Goal: Task Accomplishment & Management: Use online tool/utility

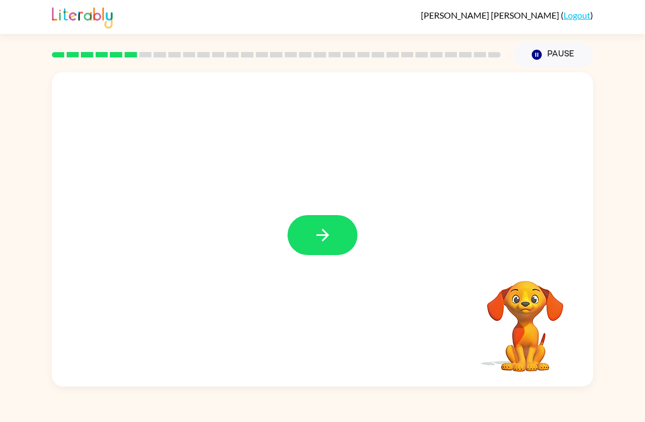
click at [335, 238] on button "button" at bounding box center [323, 235] width 70 height 40
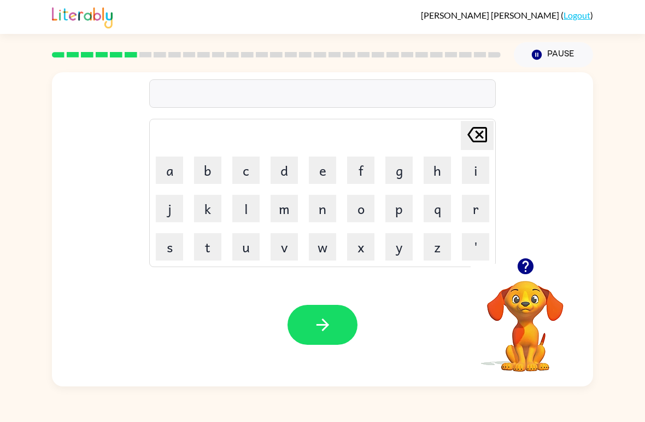
click at [209, 172] on button "b" at bounding box center [207, 169] width 27 height 27
click at [474, 163] on button "i" at bounding box center [475, 169] width 27 height 27
click at [441, 163] on button "h" at bounding box center [437, 169] width 27 height 27
click at [472, 168] on button "i" at bounding box center [475, 169] width 27 height 27
click at [329, 165] on button "e" at bounding box center [322, 169] width 27 height 27
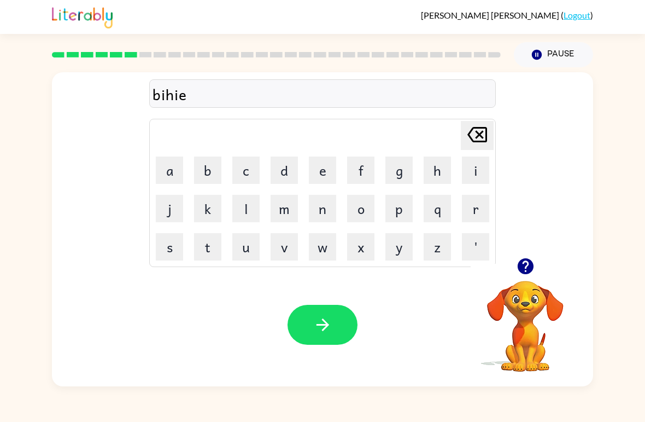
click at [318, 208] on button "n" at bounding box center [322, 208] width 27 height 27
click at [287, 158] on button "d" at bounding box center [284, 169] width 27 height 27
click at [326, 326] on icon "button" at bounding box center [322, 324] width 13 height 13
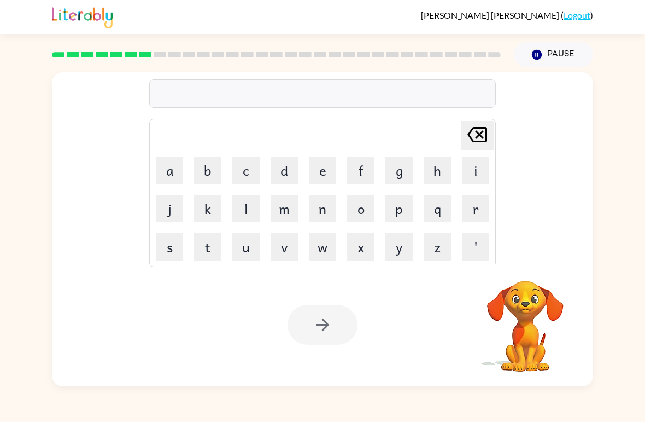
click at [207, 248] on button "t" at bounding box center [207, 246] width 27 height 27
click at [475, 207] on button "r" at bounding box center [475, 208] width 27 height 27
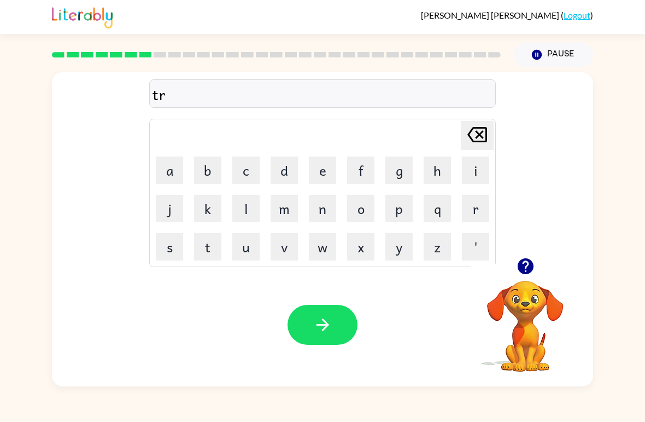
click at [480, 170] on button "i" at bounding box center [475, 169] width 27 height 27
click at [242, 171] on button "c" at bounding box center [245, 169] width 27 height 27
click at [209, 214] on button "k" at bounding box center [207, 208] width 27 height 27
click at [247, 208] on button "l" at bounding box center [245, 208] width 27 height 27
click at [325, 172] on button "e" at bounding box center [322, 169] width 27 height 27
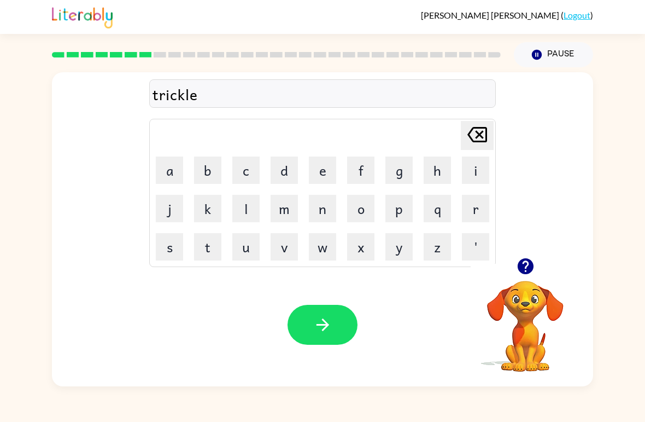
click at [321, 329] on icon "button" at bounding box center [322, 324] width 19 height 19
click at [280, 209] on button "m" at bounding box center [284, 208] width 27 height 27
click at [321, 168] on button "e" at bounding box center [322, 169] width 27 height 27
click at [465, 172] on button "i" at bounding box center [475, 169] width 27 height 27
click at [471, 205] on button "r" at bounding box center [475, 208] width 27 height 27
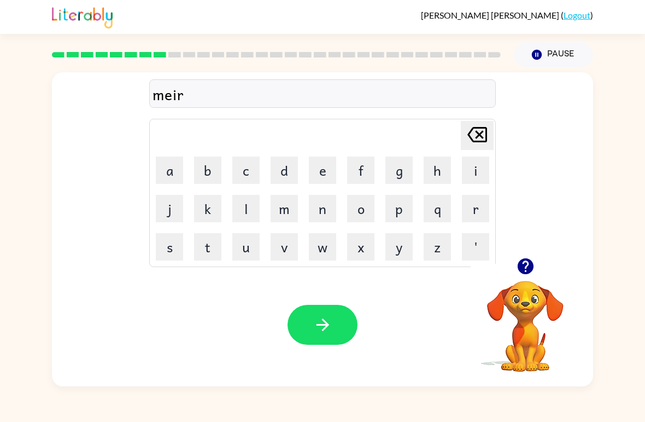
click at [476, 133] on icon "[PERSON_NAME] last character input" at bounding box center [477, 134] width 26 height 26
click at [479, 135] on icon at bounding box center [477, 134] width 20 height 15
click at [480, 168] on button "i" at bounding box center [475, 169] width 27 height 27
click at [321, 166] on button "e" at bounding box center [322, 169] width 27 height 27
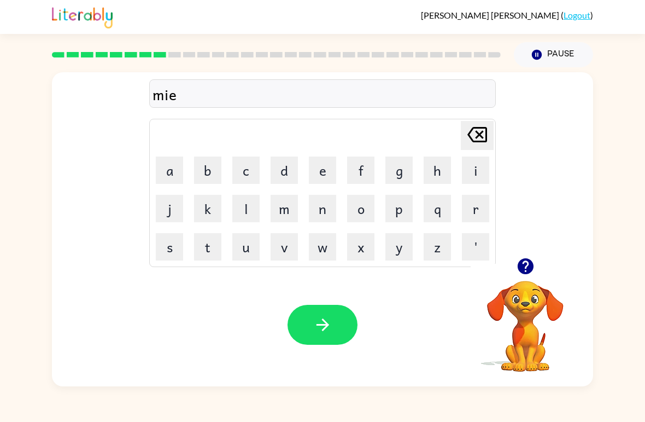
click at [470, 201] on button "r" at bounding box center [475, 208] width 27 height 27
click at [544, 319] on video "Your browser must support playing .mp4 files to use Literably. Please try using…" at bounding box center [525, 318] width 109 height 109
click at [530, 274] on icon "button" at bounding box center [525, 265] width 19 height 19
click at [247, 171] on button "c" at bounding box center [245, 169] width 27 height 27
click at [247, 214] on button "l" at bounding box center [245, 208] width 27 height 27
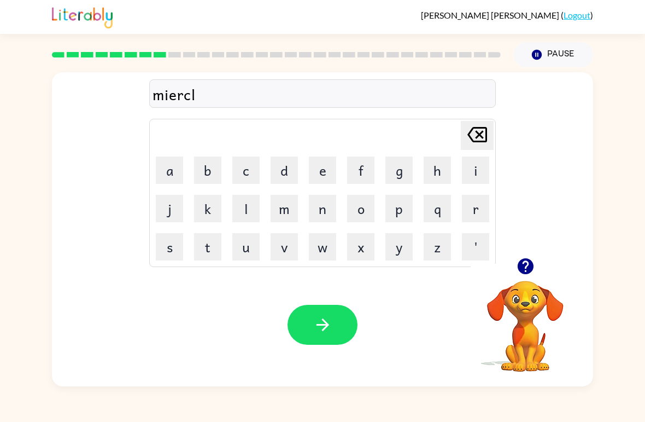
click at [312, 183] on button "e" at bounding box center [322, 169] width 27 height 27
click at [313, 320] on icon "button" at bounding box center [322, 324] width 19 height 19
click at [323, 206] on button "n" at bounding box center [322, 208] width 27 height 27
click at [326, 173] on button "e" at bounding box center [322, 169] width 27 height 27
click at [280, 213] on button "m" at bounding box center [284, 208] width 27 height 27
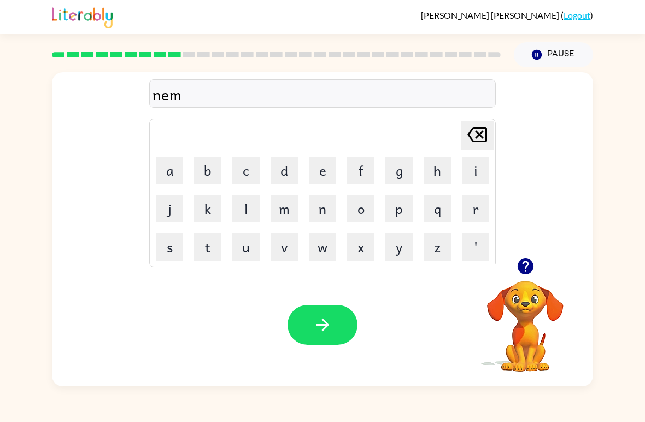
click at [209, 162] on button "b" at bounding box center [207, 169] width 27 height 27
click at [248, 209] on button "l" at bounding box center [245, 208] width 27 height 27
click at [394, 253] on button "y" at bounding box center [398, 246] width 27 height 27
click at [328, 307] on button "button" at bounding box center [323, 325] width 70 height 40
click at [241, 246] on button "u" at bounding box center [245, 246] width 27 height 27
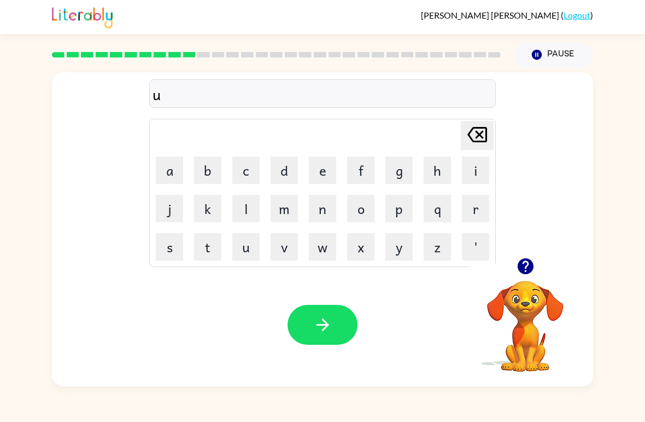
click at [323, 212] on button "n" at bounding box center [322, 208] width 27 height 27
click at [362, 168] on button "f" at bounding box center [360, 169] width 27 height 27
click at [244, 239] on button "u" at bounding box center [245, 246] width 27 height 27
click at [253, 195] on button "l" at bounding box center [245, 208] width 27 height 27
click at [287, 163] on button "d" at bounding box center [284, 169] width 27 height 27
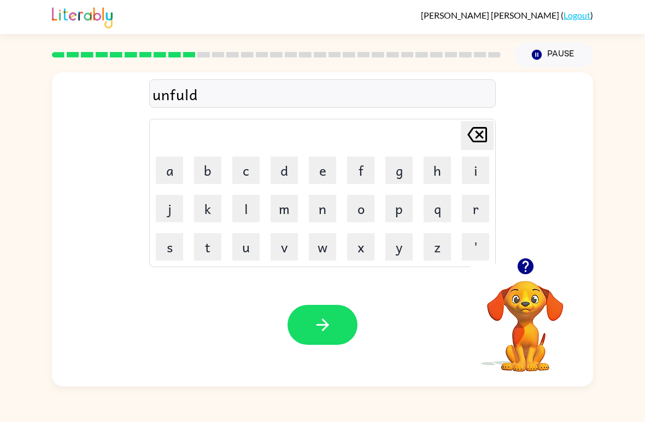
click at [330, 314] on button "button" at bounding box center [323, 325] width 70 height 40
click at [281, 247] on button "v" at bounding box center [284, 246] width 27 height 27
click at [354, 209] on button "o" at bounding box center [360, 208] width 27 height 27
click at [251, 227] on table "[PERSON_NAME] last character input a b c d e f g h i j k l m n o p q r s t u v …" at bounding box center [323, 192] width 346 height 147
click at [242, 233] on button "u" at bounding box center [245, 246] width 27 height 27
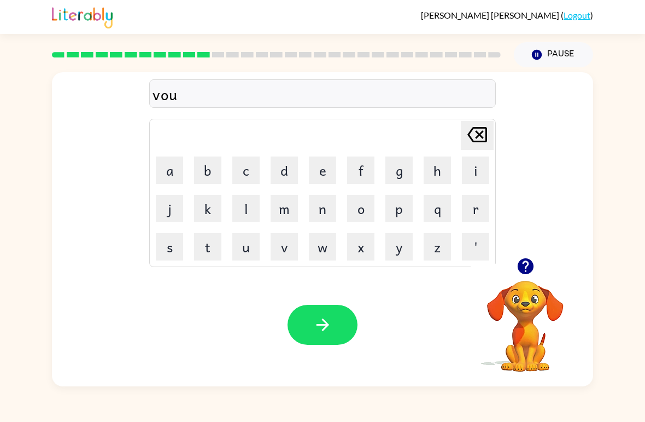
click at [208, 245] on button "t" at bounding box center [207, 246] width 27 height 27
click at [319, 175] on button "e" at bounding box center [322, 169] width 27 height 27
click at [337, 331] on button "button" at bounding box center [323, 325] width 70 height 40
click at [212, 174] on button "b" at bounding box center [207, 169] width 27 height 27
click at [321, 164] on button "e" at bounding box center [322, 169] width 27 height 27
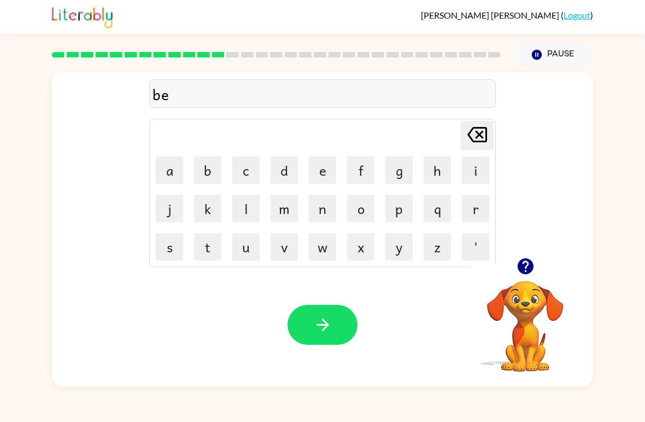
click at [282, 164] on button "d" at bounding box center [284, 169] width 27 height 27
click at [214, 247] on button "t" at bounding box center [207, 246] width 27 height 27
click at [466, 167] on button "i" at bounding box center [475, 169] width 27 height 27
click at [289, 203] on button "m" at bounding box center [284, 208] width 27 height 27
click at [321, 179] on button "e" at bounding box center [322, 169] width 27 height 27
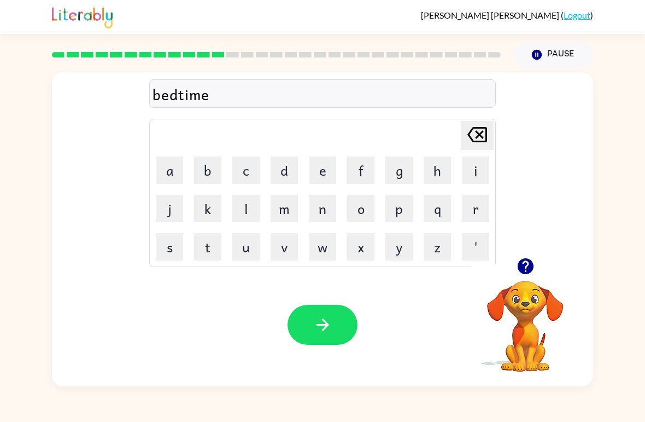
click at [321, 332] on icon "button" at bounding box center [322, 324] width 19 height 19
click at [359, 172] on button "f" at bounding box center [360, 169] width 27 height 27
click at [328, 167] on button "e" at bounding box center [322, 169] width 27 height 27
click at [213, 241] on button "t" at bounding box center [207, 246] width 27 height 27
click at [323, 198] on button "n" at bounding box center [322, 208] width 27 height 27
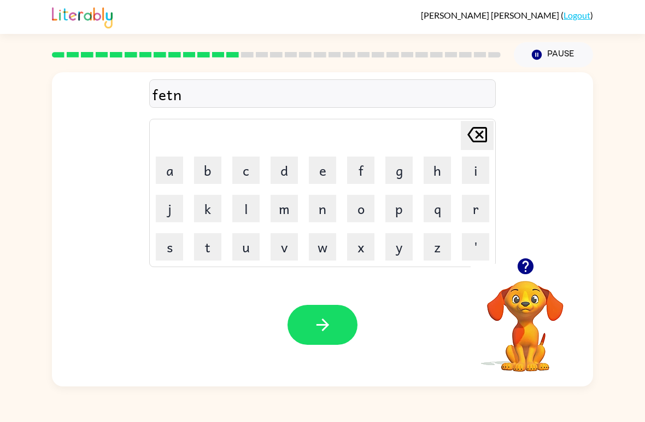
click at [323, 161] on button "e" at bounding box center [322, 169] width 27 height 27
click at [149, 244] on div "[PERSON_NAME] last character input a b c d e f g h i j k l m n o p q r s t u v …" at bounding box center [322, 193] width 347 height 148
click at [159, 243] on button "s" at bounding box center [169, 246] width 27 height 27
click at [314, 333] on icon "button" at bounding box center [322, 324] width 19 height 19
click at [287, 174] on button "d" at bounding box center [284, 169] width 27 height 27
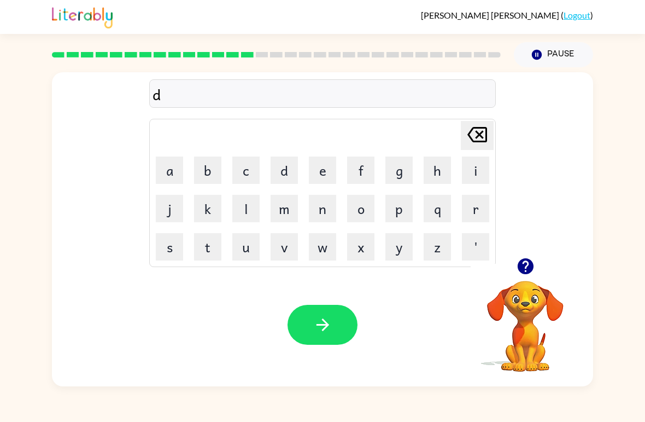
click at [245, 213] on button "l" at bounding box center [245, 208] width 27 height 27
click at [332, 172] on button "e" at bounding box center [322, 169] width 27 height 27
click at [475, 173] on button "i" at bounding box center [475, 169] width 27 height 27
click at [321, 322] on icon "button" at bounding box center [322, 324] width 19 height 19
click at [208, 243] on button "t" at bounding box center [207, 246] width 27 height 27
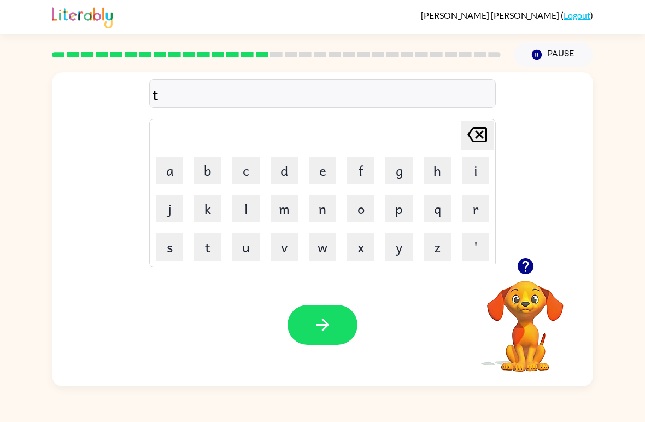
click at [322, 166] on button "e" at bounding box center [322, 169] width 27 height 27
click at [465, 198] on button "r" at bounding box center [475, 208] width 27 height 27
click at [284, 218] on button "m" at bounding box center [284, 208] width 27 height 27
click at [321, 175] on button "e" at bounding box center [322, 169] width 27 height 27
click at [329, 211] on button "n" at bounding box center [322, 208] width 27 height 27
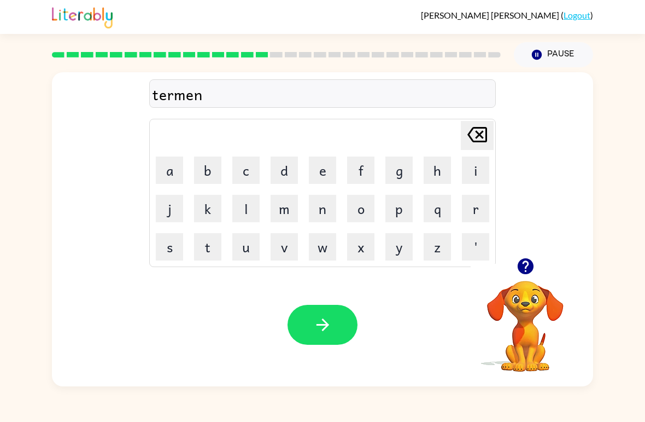
click at [323, 317] on icon "button" at bounding box center [322, 324] width 19 height 19
click at [163, 239] on button "s" at bounding box center [169, 246] width 27 height 27
click at [317, 160] on button "e" at bounding box center [322, 169] width 27 height 27
click at [199, 242] on button "t" at bounding box center [207, 246] width 27 height 27
click at [308, 319] on button "button" at bounding box center [323, 325] width 70 height 40
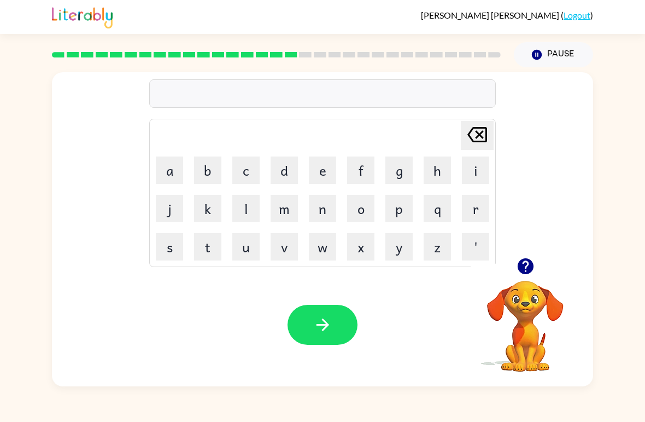
click at [399, 206] on button "p" at bounding box center [398, 208] width 27 height 27
click at [465, 207] on button "r" at bounding box center [475, 208] width 27 height 27
click at [471, 158] on button "i" at bounding box center [475, 169] width 27 height 27
click at [284, 212] on button "m" at bounding box center [284, 208] width 27 height 27
click at [309, 183] on button "e" at bounding box center [322, 169] width 27 height 27
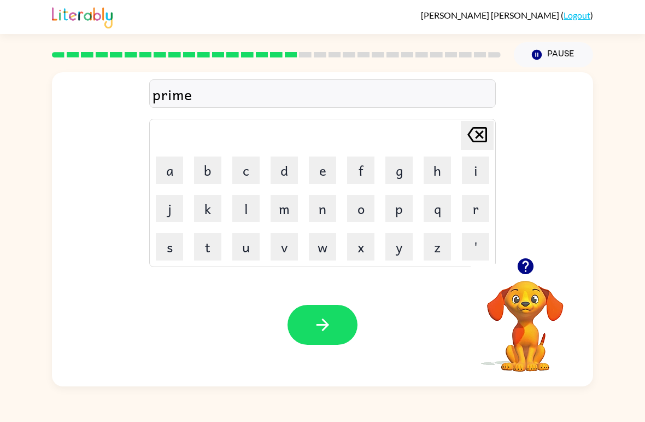
click at [323, 210] on button "n" at bounding box center [322, 208] width 27 height 27
click at [309, 309] on button "button" at bounding box center [323, 325] width 70 height 40
click at [397, 212] on button "p" at bounding box center [398, 208] width 27 height 27
click at [250, 215] on button "l" at bounding box center [245, 208] width 27 height 27
click at [168, 176] on button "a" at bounding box center [169, 169] width 27 height 27
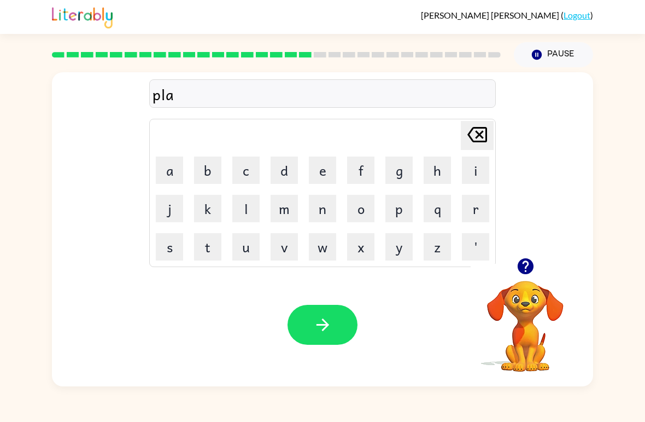
click at [174, 242] on button "s" at bounding box center [169, 246] width 27 height 27
click at [210, 240] on button "t" at bounding box center [207, 246] width 27 height 27
click at [474, 163] on button "i" at bounding box center [475, 169] width 27 height 27
click at [250, 174] on button "c" at bounding box center [245, 169] width 27 height 27
click at [217, 209] on button "k" at bounding box center [207, 208] width 27 height 27
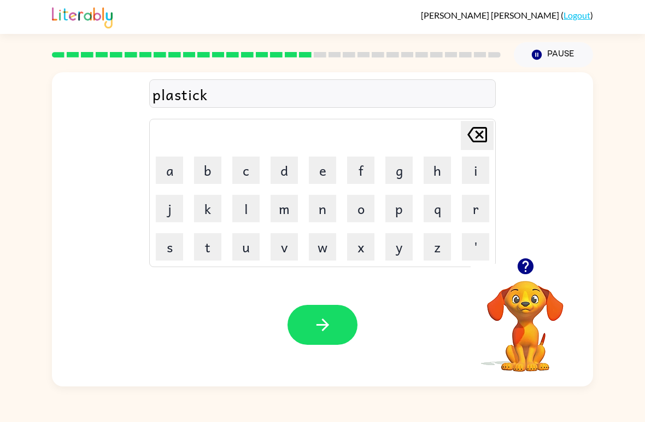
click at [329, 318] on icon "button" at bounding box center [322, 324] width 19 height 19
click at [329, 318] on div at bounding box center [323, 325] width 70 height 40
click at [284, 165] on button "d" at bounding box center [284, 169] width 27 height 27
click at [321, 173] on button "e" at bounding box center [322, 169] width 27 height 27
click at [172, 255] on button "s" at bounding box center [169, 246] width 27 height 27
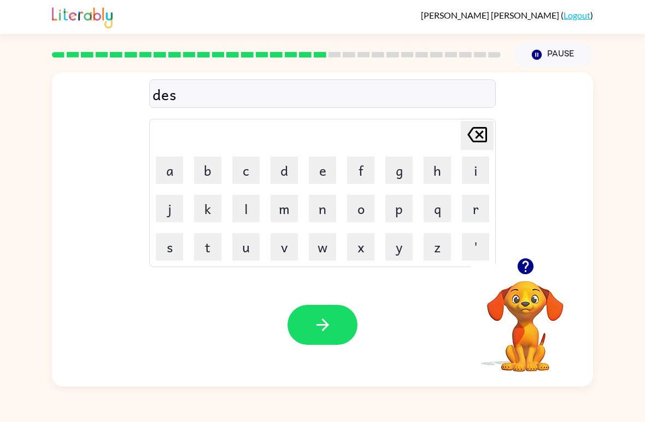
click at [402, 210] on button "p" at bounding box center [398, 208] width 27 height 27
click at [248, 206] on button "l" at bounding box center [245, 208] width 27 height 27
click at [172, 161] on button "a" at bounding box center [169, 169] width 27 height 27
click at [397, 248] on button "y" at bounding box center [398, 246] width 27 height 27
click at [308, 331] on button "button" at bounding box center [323, 325] width 70 height 40
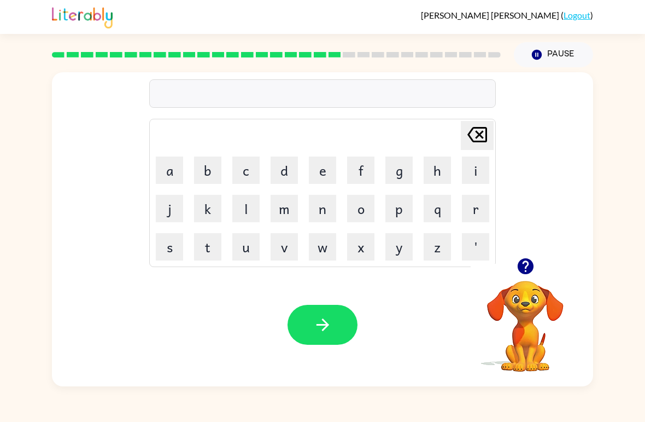
click at [289, 169] on button "d" at bounding box center [284, 169] width 27 height 27
click at [250, 245] on button "u" at bounding box center [245, 246] width 27 height 27
click at [173, 243] on button "s" at bounding box center [169, 246] width 27 height 27
click at [206, 250] on button "t" at bounding box center [207, 246] width 27 height 27
click at [482, 163] on button "i" at bounding box center [475, 169] width 27 height 27
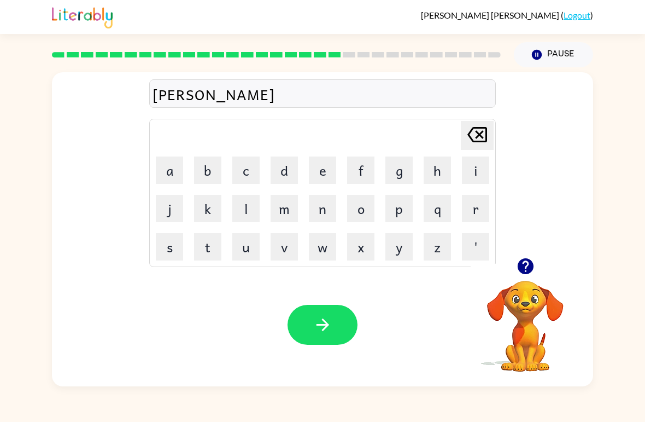
click at [292, 165] on button "d" at bounding box center [284, 169] width 27 height 27
click at [315, 165] on button "e" at bounding box center [322, 169] width 27 height 27
click at [308, 320] on button "button" at bounding box center [323, 325] width 70 height 40
click at [175, 256] on button "s" at bounding box center [169, 246] width 27 height 27
click at [315, 170] on button "e" at bounding box center [322, 169] width 27 height 27
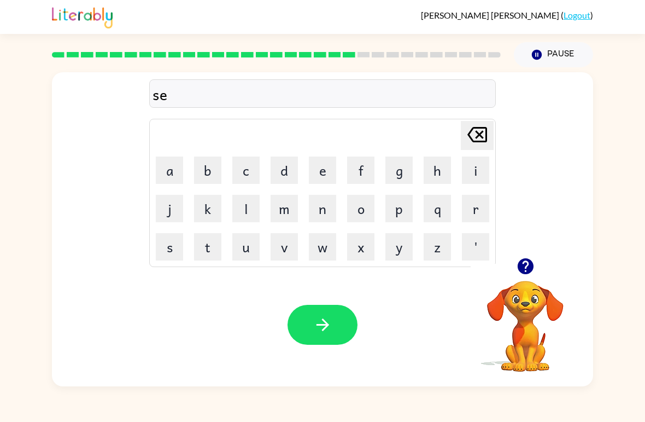
click at [307, 215] on td "n" at bounding box center [322, 208] width 37 height 37
click at [324, 203] on button "n" at bounding box center [322, 208] width 27 height 27
click at [202, 236] on button "t" at bounding box center [207, 246] width 27 height 27
click at [329, 159] on button "e" at bounding box center [322, 169] width 27 height 27
click at [396, 208] on button "p" at bounding box center [398, 208] width 27 height 27
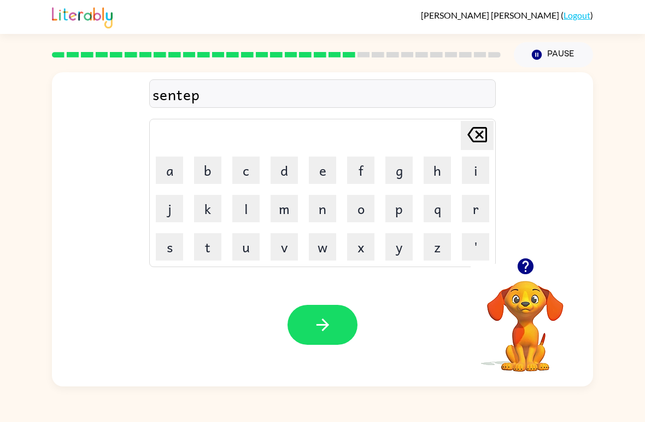
click at [465, 164] on button "i" at bounding box center [475, 169] width 27 height 27
click at [289, 163] on button "d" at bounding box center [284, 169] width 27 height 27
click at [310, 322] on button "button" at bounding box center [323, 325] width 70 height 40
click at [336, 241] on button "w" at bounding box center [322, 246] width 27 height 27
click at [476, 206] on button "r" at bounding box center [475, 208] width 27 height 27
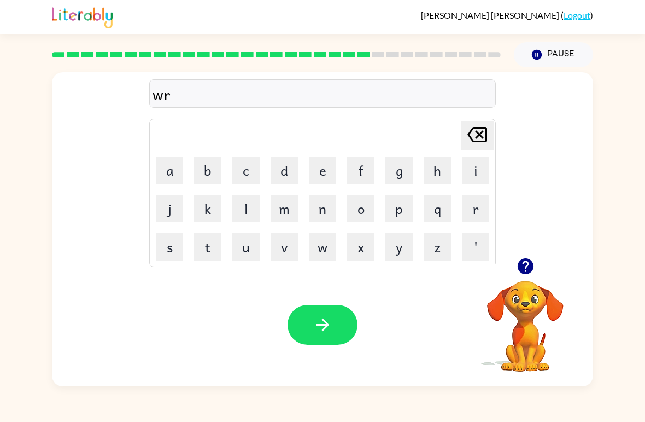
click at [469, 174] on button "i" at bounding box center [475, 169] width 27 height 27
click at [321, 207] on button "n" at bounding box center [322, 208] width 27 height 27
click at [238, 174] on button "c" at bounding box center [245, 169] width 27 height 27
click at [358, 207] on button "o" at bounding box center [360, 208] width 27 height 27
click at [203, 258] on button "t" at bounding box center [207, 246] width 27 height 27
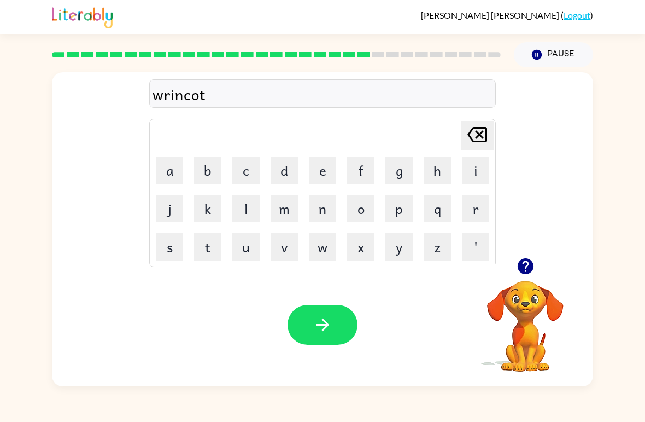
click at [321, 162] on button "e" at bounding box center [322, 169] width 27 height 27
click at [330, 319] on icon "button" at bounding box center [322, 324] width 19 height 19
click at [283, 209] on button "m" at bounding box center [284, 208] width 27 height 27
click at [170, 173] on button "a" at bounding box center [169, 169] width 27 height 27
click at [473, 206] on button "r" at bounding box center [475, 208] width 27 height 27
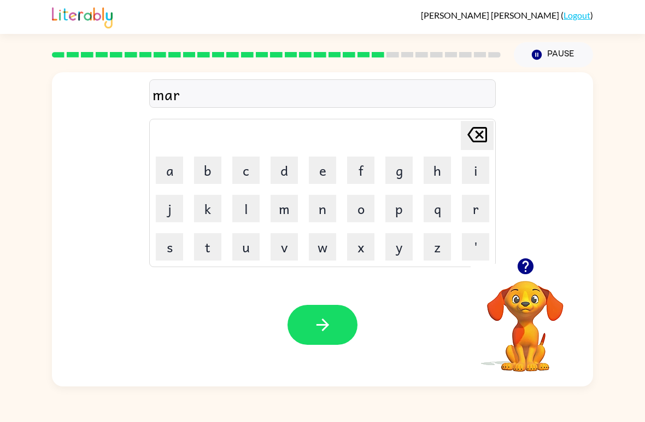
click at [242, 165] on button "c" at bounding box center [245, 169] width 27 height 27
click at [204, 221] on button "k" at bounding box center [207, 208] width 27 height 27
click at [292, 170] on button "d" at bounding box center [284, 169] width 27 height 27
click at [482, 133] on icon at bounding box center [477, 134] width 20 height 15
click at [313, 162] on button "e" at bounding box center [322, 169] width 27 height 27
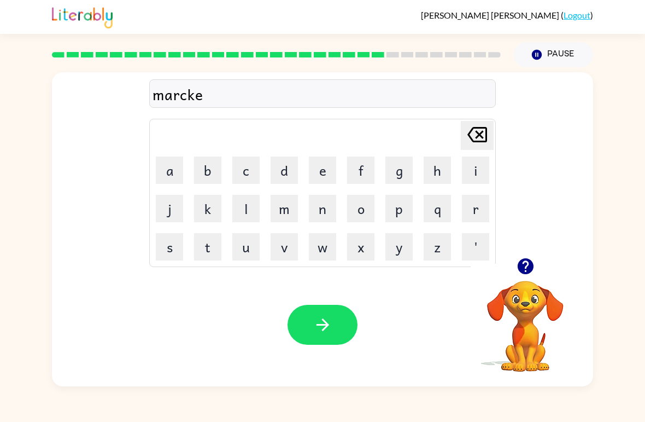
click at [479, 209] on button "r" at bounding box center [475, 208] width 27 height 27
click at [331, 326] on icon "button" at bounding box center [322, 324] width 19 height 19
click at [167, 161] on button "a" at bounding box center [169, 169] width 27 height 27
click at [285, 248] on button "v" at bounding box center [284, 246] width 27 height 27
click at [179, 161] on button "a" at bounding box center [169, 169] width 27 height 27
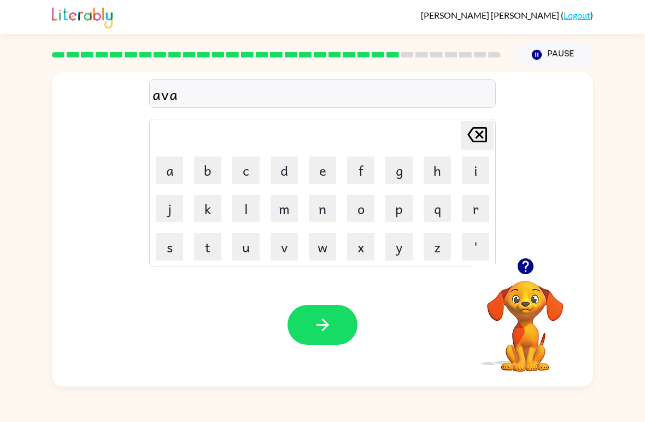
click at [329, 209] on button "n" at bounding box center [322, 208] width 27 height 27
click at [168, 245] on button "s" at bounding box center [169, 246] width 27 height 27
click at [475, 169] on button "i" at bounding box center [475, 169] width 27 height 27
click at [333, 201] on button "n" at bounding box center [322, 208] width 27 height 27
click at [399, 172] on button "g" at bounding box center [398, 169] width 27 height 27
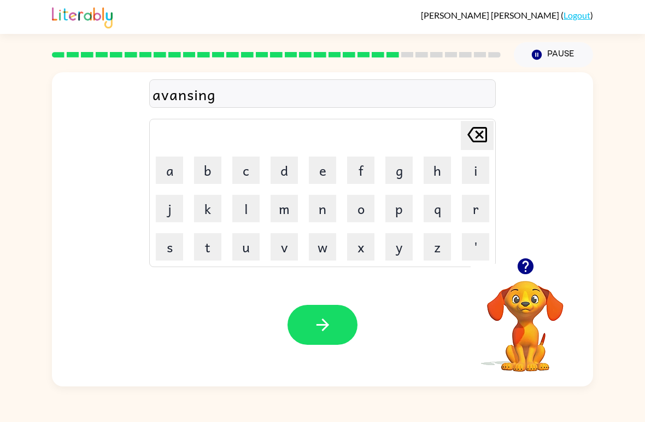
click at [312, 323] on button "button" at bounding box center [323, 325] width 70 height 40
click at [396, 173] on button "g" at bounding box center [398, 169] width 27 height 27
click at [213, 165] on button "b" at bounding box center [207, 169] width 27 height 27
click at [241, 211] on button "l" at bounding box center [245, 208] width 27 height 27
click at [477, 171] on button "i" at bounding box center [475, 169] width 27 height 27
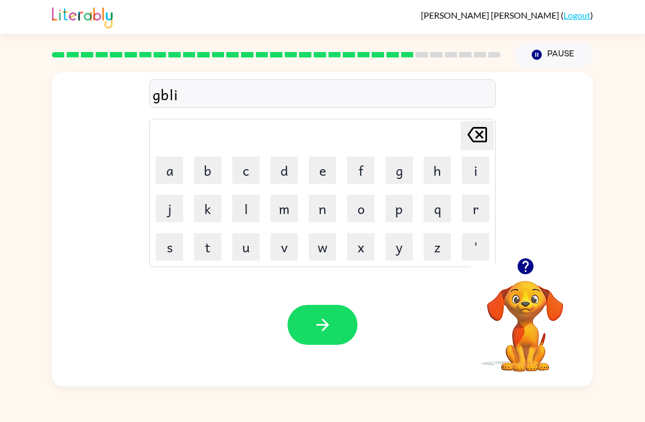
click at [326, 213] on button "n" at bounding box center [322, 208] width 27 height 27
click at [313, 320] on icon "button" at bounding box center [322, 324] width 19 height 19
click at [394, 167] on button "g" at bounding box center [398, 169] width 27 height 27
click at [354, 205] on button "o" at bounding box center [360, 208] width 27 height 27
click at [284, 242] on button "v" at bounding box center [284, 246] width 27 height 27
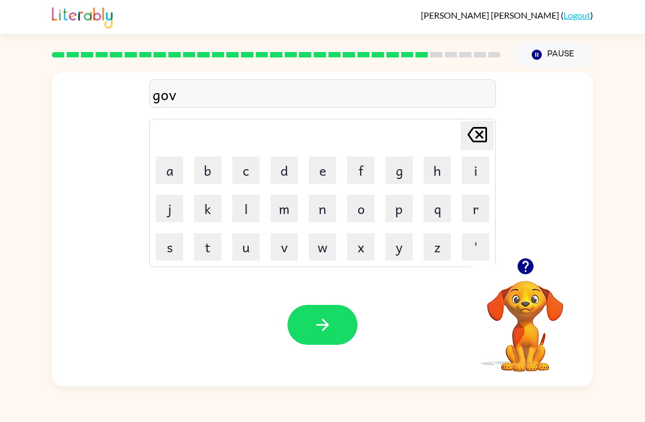
click at [323, 171] on button "e" at bounding box center [322, 169] width 27 height 27
click at [467, 210] on button "r" at bounding box center [475, 208] width 27 height 27
click at [285, 209] on button "m" at bounding box center [284, 208] width 27 height 27
click at [319, 169] on button "e" at bounding box center [322, 169] width 27 height 27
click at [322, 204] on button "n" at bounding box center [322, 208] width 27 height 27
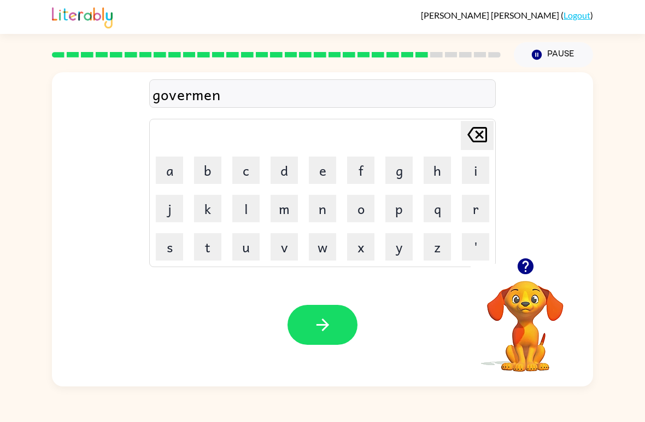
click at [205, 253] on button "t" at bounding box center [207, 246] width 27 height 27
click at [332, 302] on div "Your browser must support playing .mp4 files to use Literably. Please try using…" at bounding box center [322, 324] width 541 height 123
click at [329, 329] on icon "button" at bounding box center [322, 324] width 19 height 19
click at [202, 254] on button "t" at bounding box center [207, 246] width 27 height 27
click at [482, 137] on icon at bounding box center [477, 134] width 20 height 15
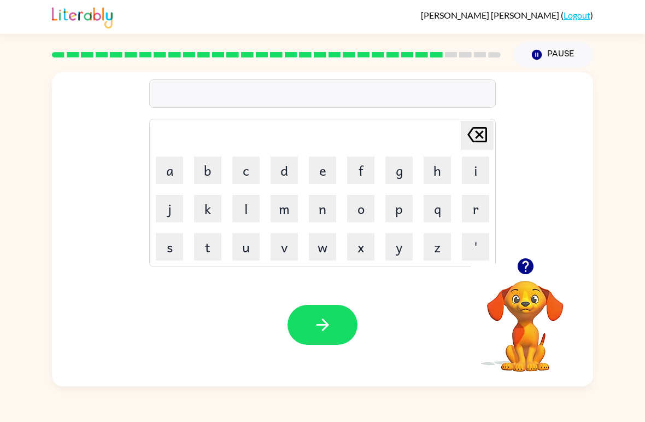
click at [160, 244] on button "s" at bounding box center [169, 246] width 27 height 27
click at [219, 255] on button "t" at bounding box center [207, 246] width 27 height 27
click at [478, 204] on button "r" at bounding box center [475, 208] width 27 height 27
click at [325, 166] on button "e" at bounding box center [322, 169] width 27 height 27
click at [470, 162] on button "i" at bounding box center [475, 169] width 27 height 27
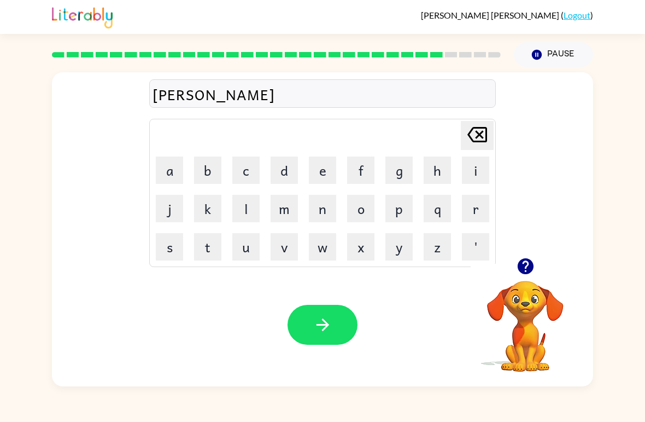
click at [326, 211] on button "n" at bounding box center [322, 208] width 27 height 27
click at [335, 296] on div "Your browser must support playing .mp4 files to use Literably. Please try using…" at bounding box center [322, 324] width 541 height 123
click at [333, 331] on button "button" at bounding box center [323, 325] width 70 height 40
click at [166, 243] on button "s" at bounding box center [169, 246] width 27 height 27
click at [434, 174] on button "h" at bounding box center [437, 169] width 27 height 27
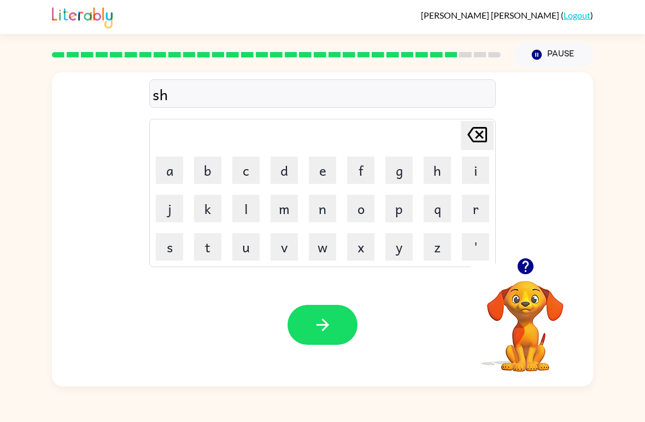
click at [176, 172] on button "a" at bounding box center [169, 169] width 27 height 27
click at [397, 211] on button "p" at bounding box center [398, 208] width 27 height 27
click at [325, 172] on button "e" at bounding box center [322, 169] width 27 height 27
click at [326, 318] on icon "button" at bounding box center [322, 324] width 19 height 19
click at [319, 169] on button "e" at bounding box center [322, 169] width 27 height 27
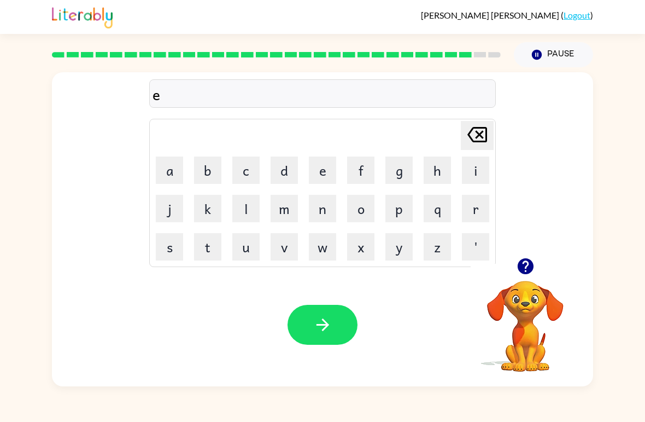
click at [360, 248] on button "x" at bounding box center [360, 246] width 27 height 27
click at [320, 172] on button "e" at bounding box center [322, 169] width 27 height 27
click at [250, 215] on button "l" at bounding box center [245, 208] width 27 height 27
click at [319, 169] on button "e" at bounding box center [322, 169] width 27 height 27
click at [325, 211] on button "n" at bounding box center [322, 208] width 27 height 27
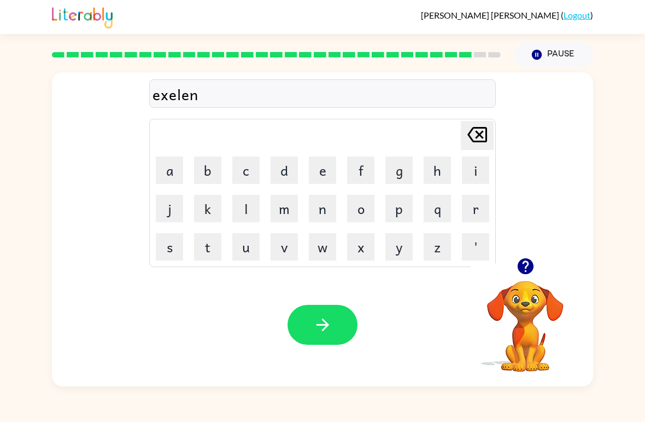
click at [209, 248] on button "t" at bounding box center [207, 246] width 27 height 27
click at [316, 323] on icon "button" at bounding box center [322, 324] width 19 height 19
click at [167, 219] on button "j" at bounding box center [169, 208] width 27 height 27
click at [358, 202] on button "o" at bounding box center [360, 208] width 27 height 27
click at [286, 247] on button "v" at bounding box center [284, 246] width 27 height 27
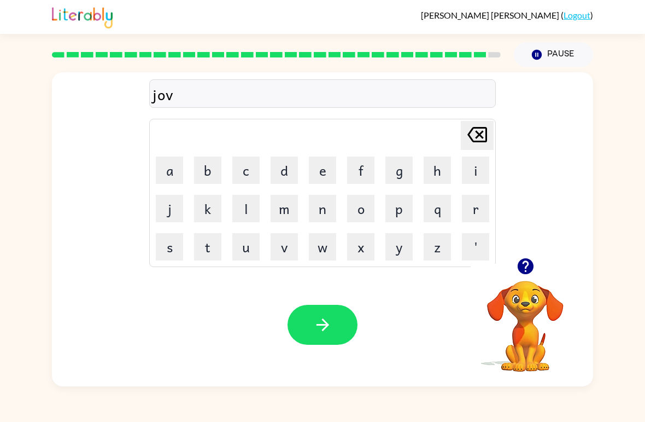
click at [322, 168] on button "e" at bounding box center [322, 169] width 27 height 27
click at [473, 200] on button "r" at bounding box center [475, 208] width 27 height 27
click at [245, 171] on button "c" at bounding box center [245, 169] width 27 height 27
click at [173, 161] on button "a" at bounding box center [169, 169] width 27 height 27
click at [475, 183] on button "i" at bounding box center [475, 169] width 27 height 27
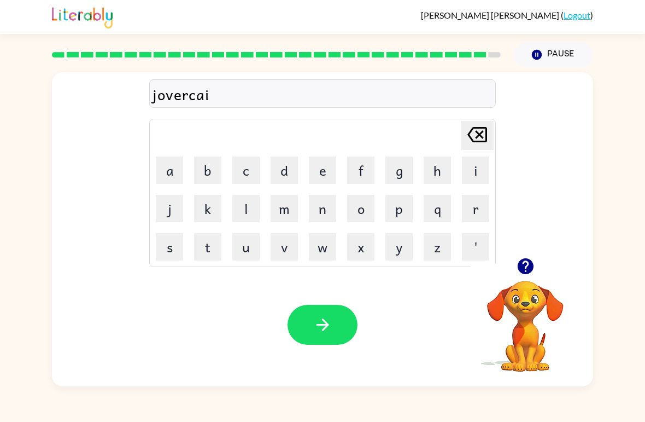
click at [318, 215] on button "n" at bounding box center [322, 208] width 27 height 27
click at [324, 326] on icon "button" at bounding box center [322, 324] width 19 height 19
